Goal: Task Accomplishment & Management: Manage account settings

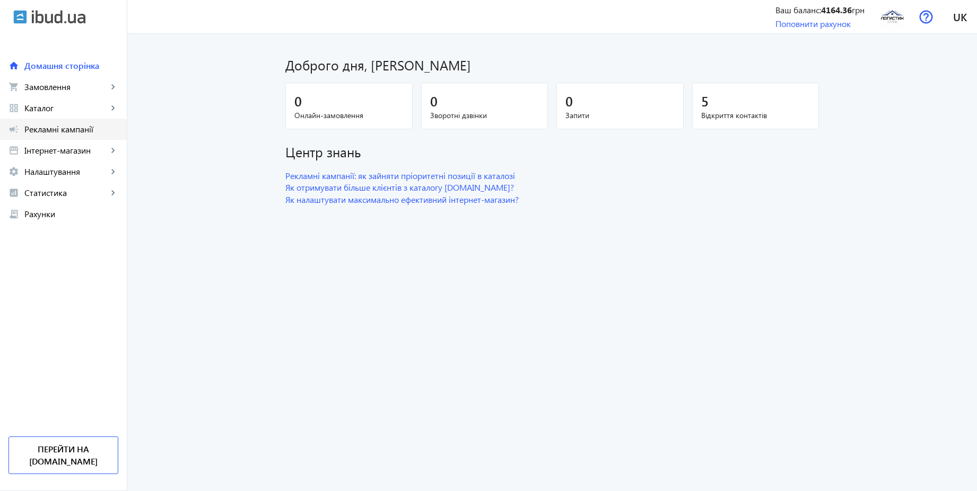
click at [74, 133] on span "Рекламні кампанії" at bounding box center [71, 129] width 94 height 11
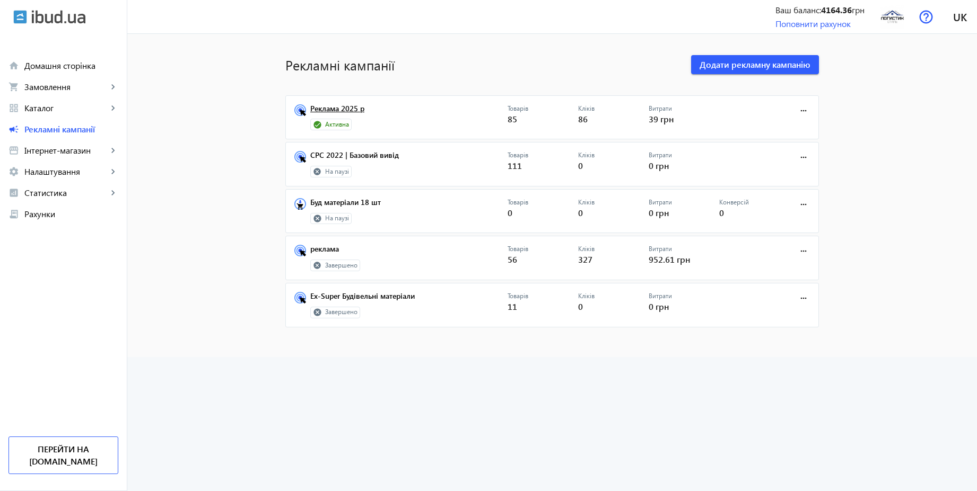
click at [346, 113] on link "Реклама 2025 р" at bounding box center [408, 111] width 197 height 15
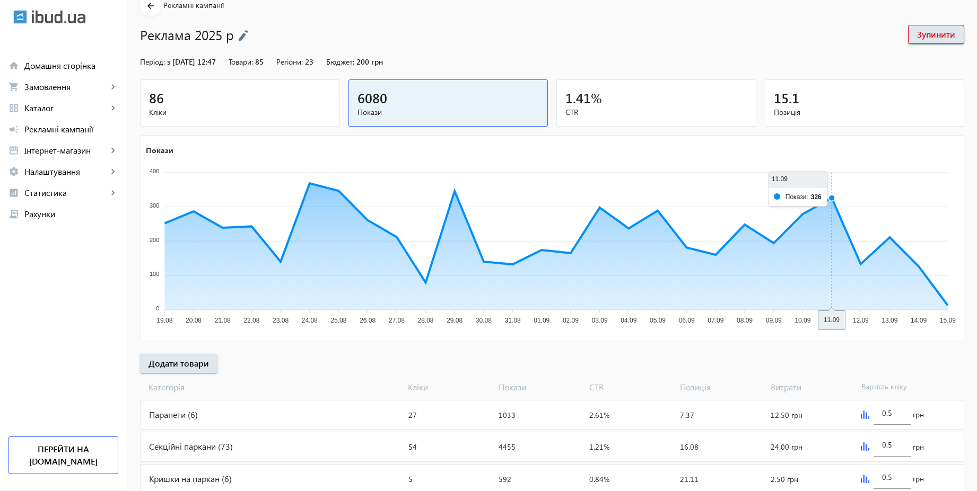
scroll to position [86, 0]
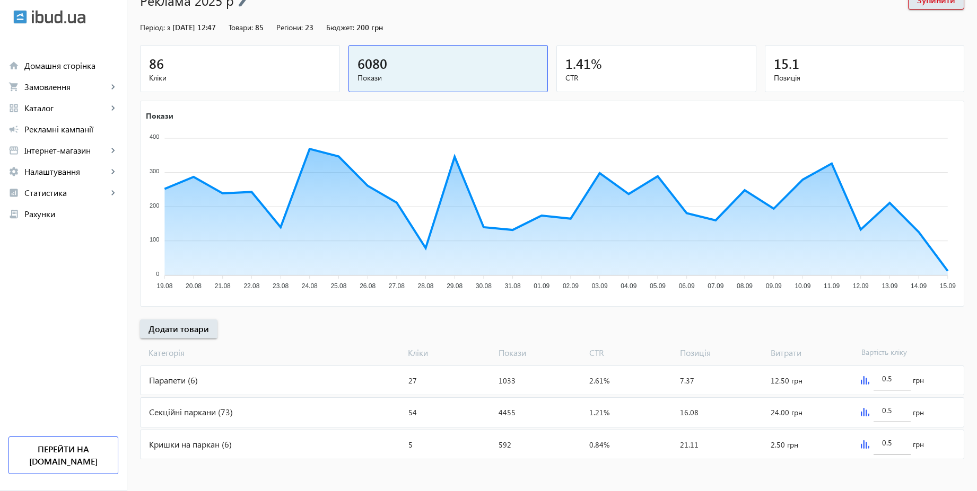
click at [265, 76] on span "Кліки" at bounding box center [240, 78] width 182 height 11
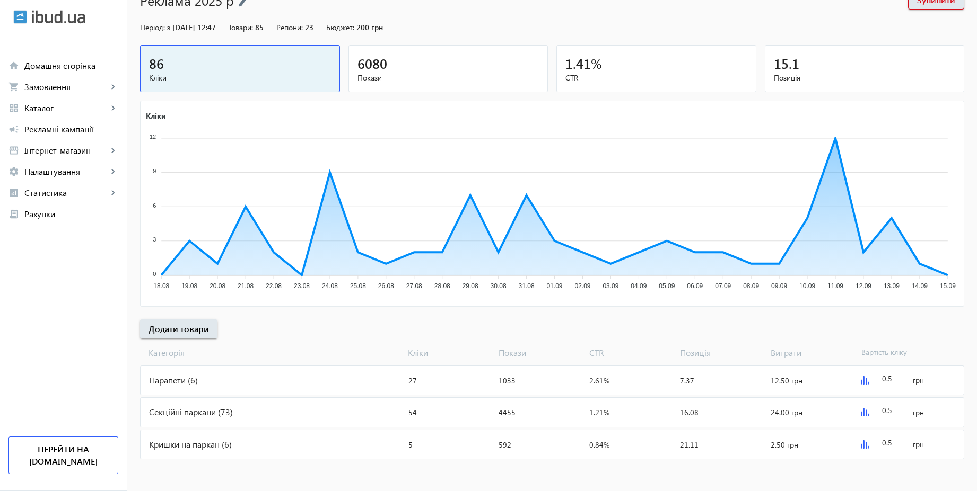
click at [247, 410] on div "Секційні паркани (73)" at bounding box center [271, 412] width 263 height 29
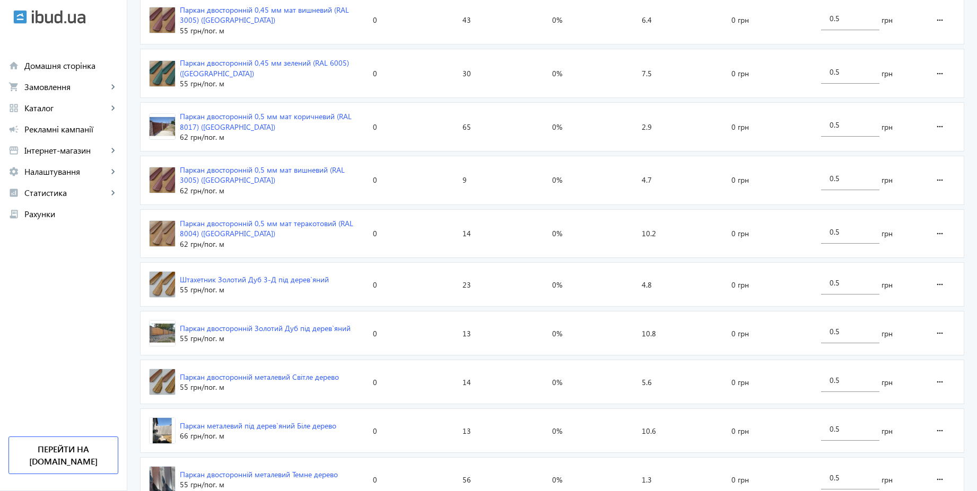
scroll to position [1552, 0]
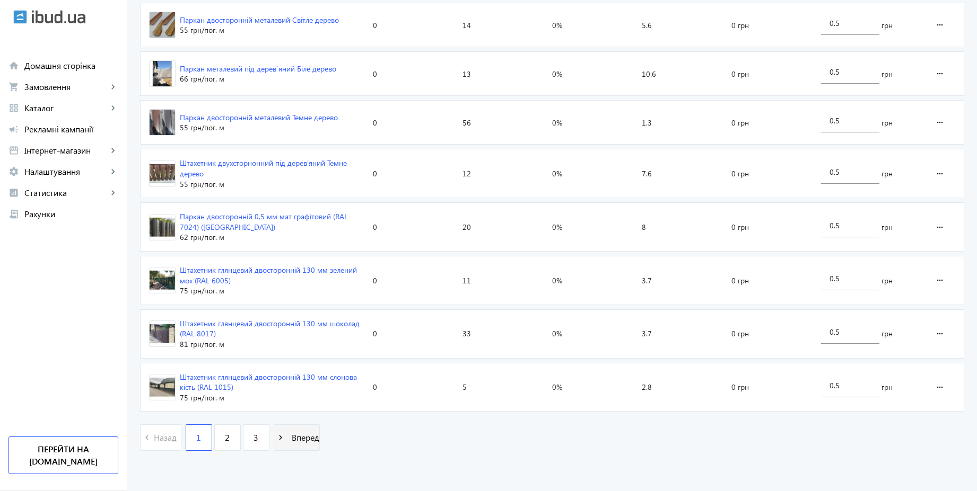
click at [297, 441] on span "Вперед" at bounding box center [303, 438] width 32 height 12
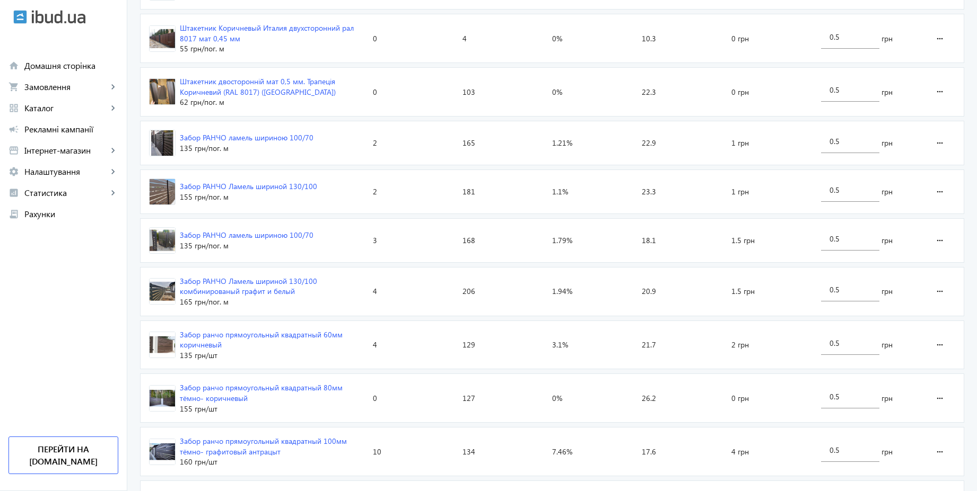
scroll to position [1571, 0]
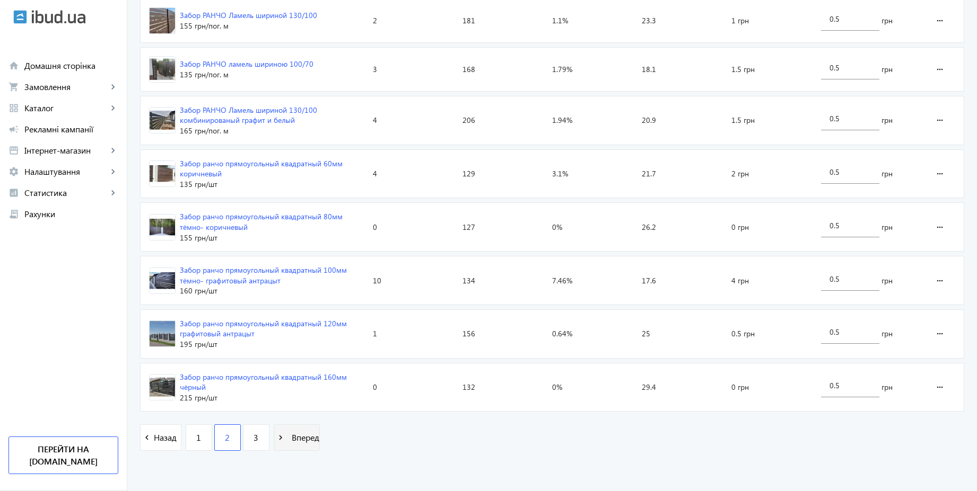
click at [303, 442] on span "Вперед" at bounding box center [303, 438] width 32 height 12
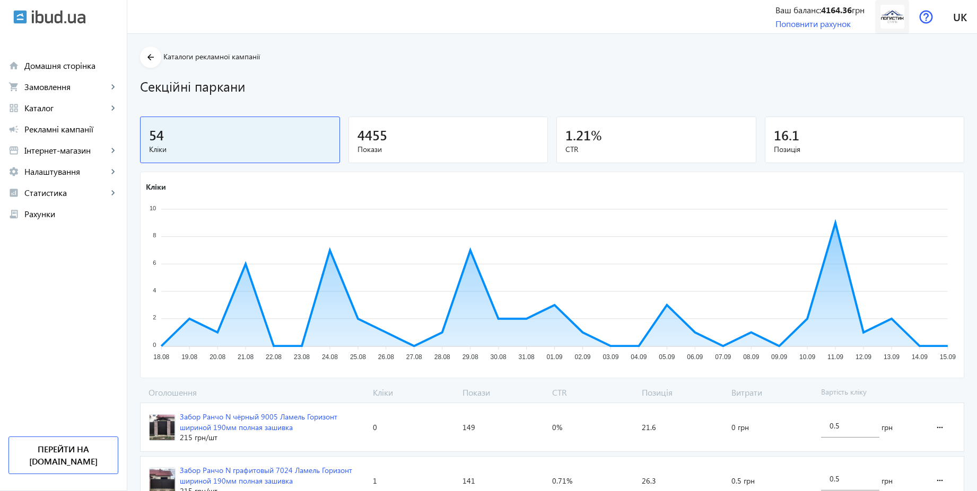
click at [885, 19] on img at bounding box center [892, 17] width 24 height 24
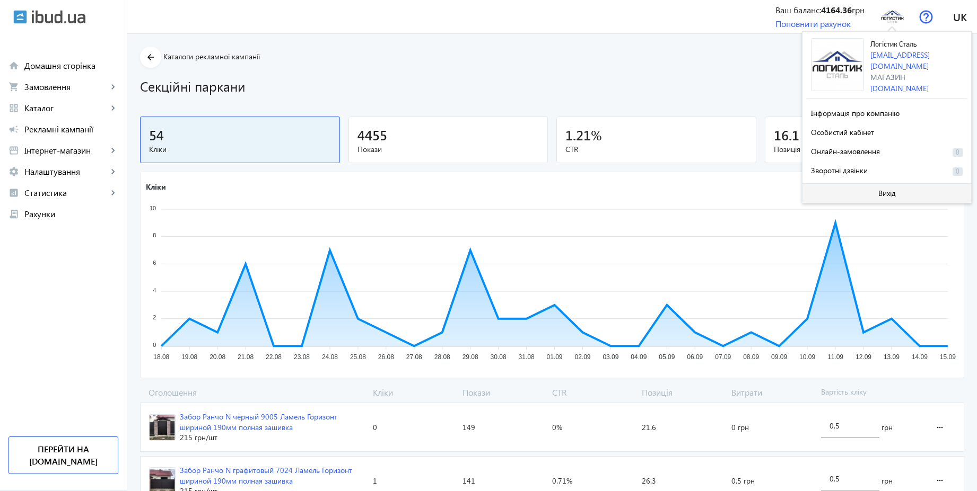
click at [885, 189] on span "Вихід" at bounding box center [886, 193] width 17 height 8
